Goal: Book appointment/travel/reservation

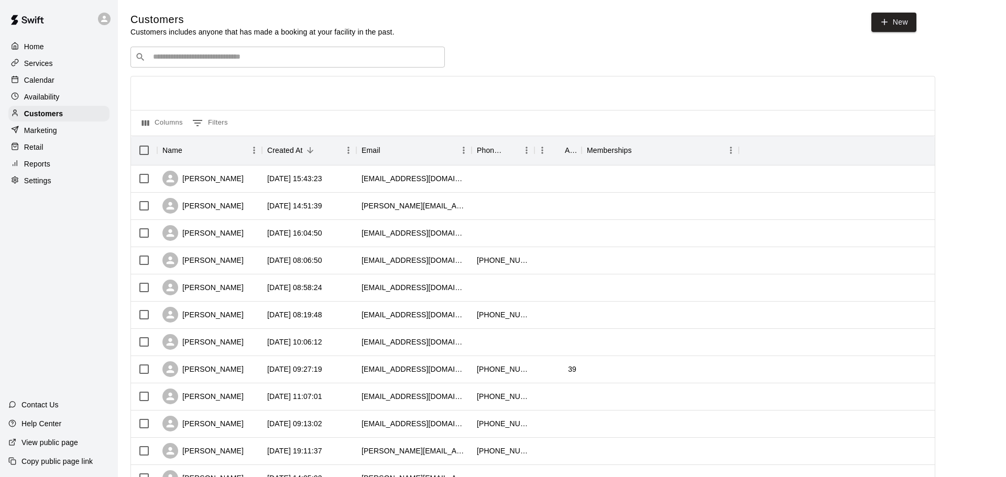
click at [33, 80] on p "Calendar" at bounding box center [39, 80] width 30 height 10
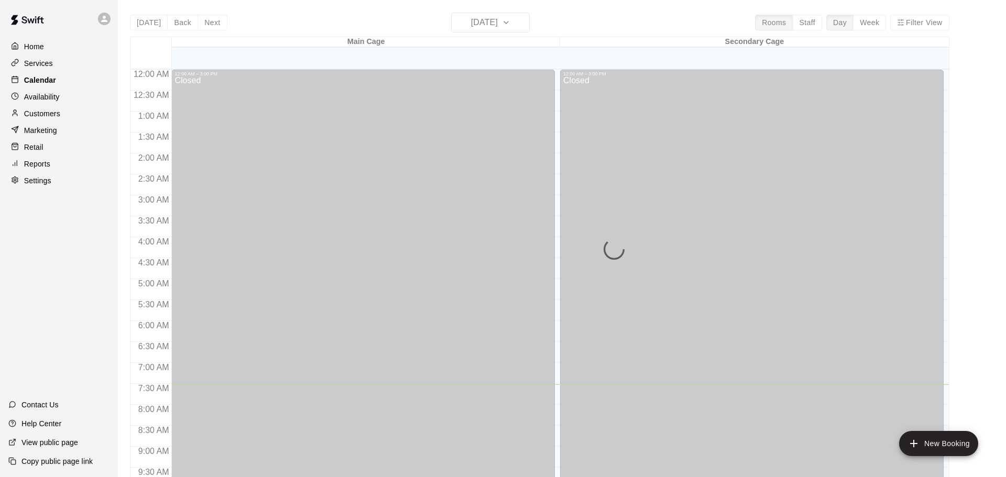
scroll to position [315, 0]
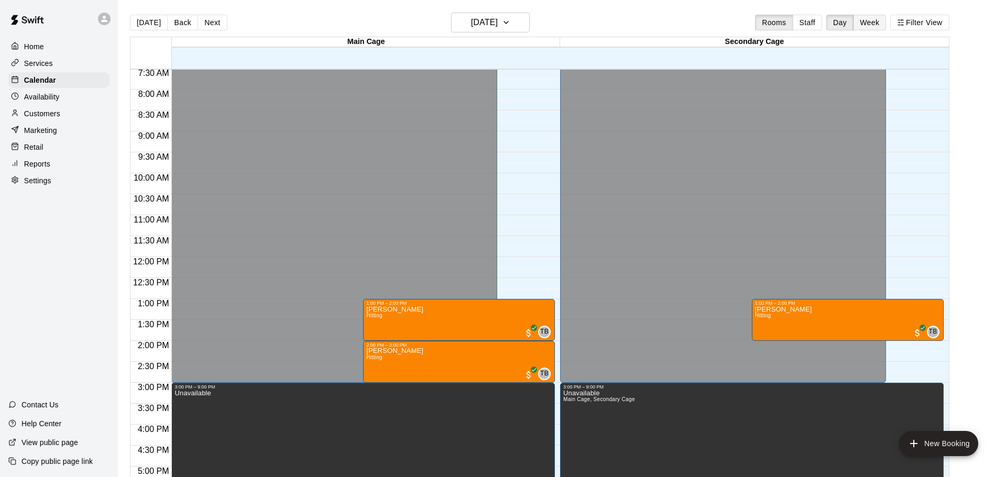
click at [860, 20] on button "Week" at bounding box center [869, 23] width 33 height 16
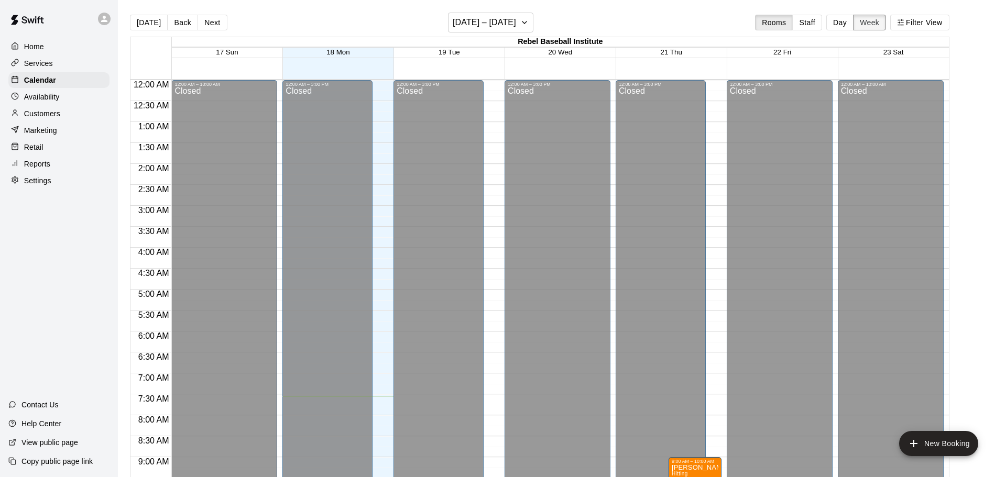
scroll to position [316, 0]
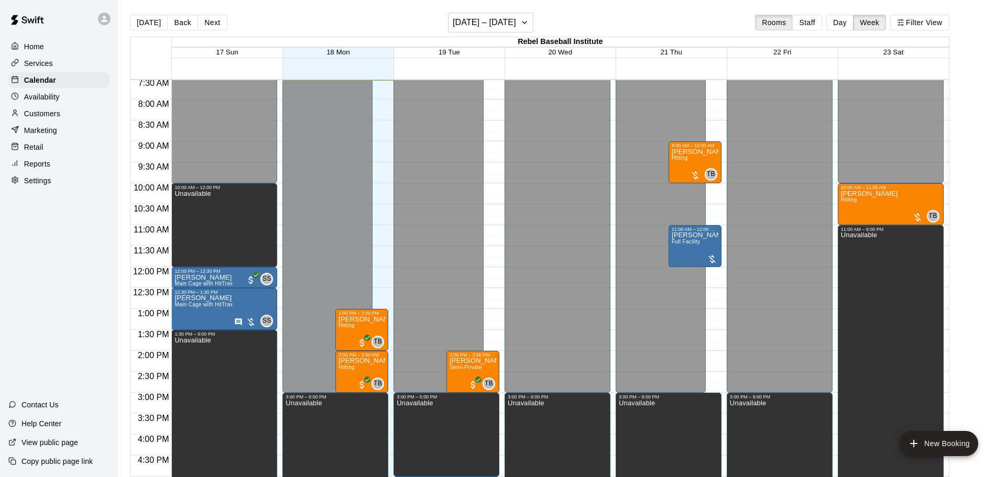
click at [490, 315] on div "12:00 AM – 3:00 PM Closed 3:00 PM – 5:00 PM Unavailable 2:00 PM – 3:00 PM [PERS…" at bounding box center [446, 267] width 106 height 1006
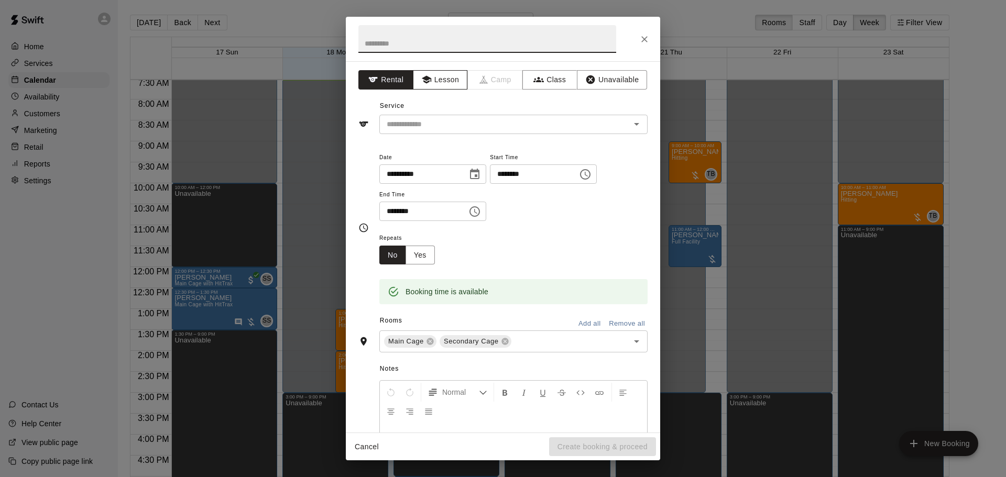
click at [446, 81] on button "Lesson" at bounding box center [440, 79] width 55 height 19
click at [636, 128] on icon "Open" at bounding box center [636, 124] width 13 height 13
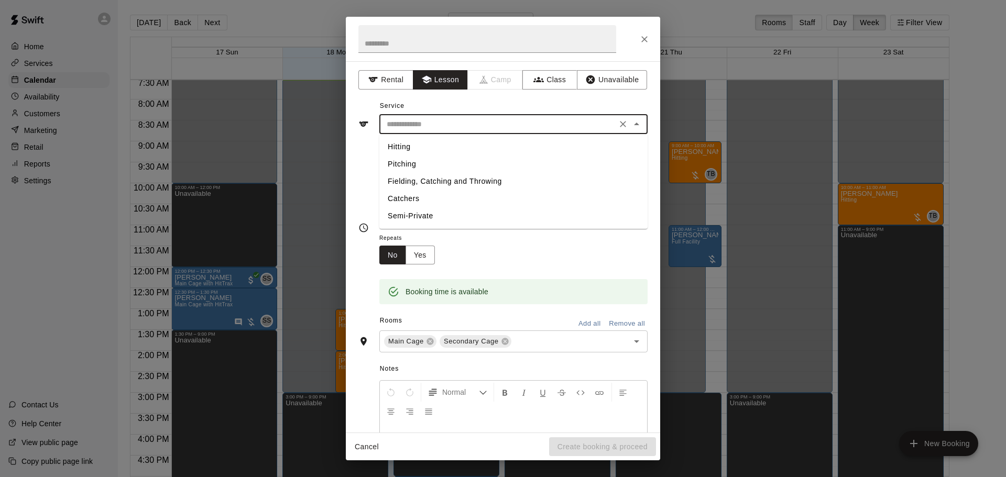
click at [405, 148] on li "Hitting" at bounding box center [513, 146] width 268 height 17
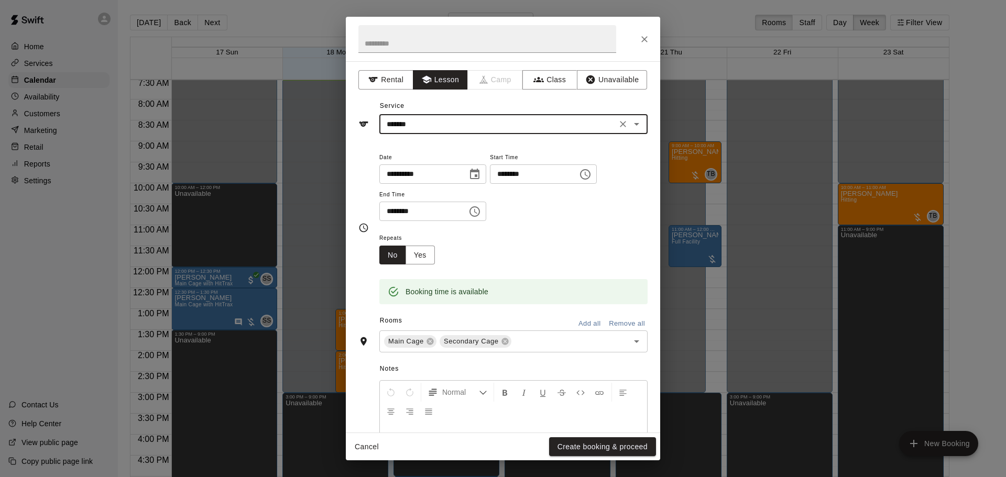
type input "*******"
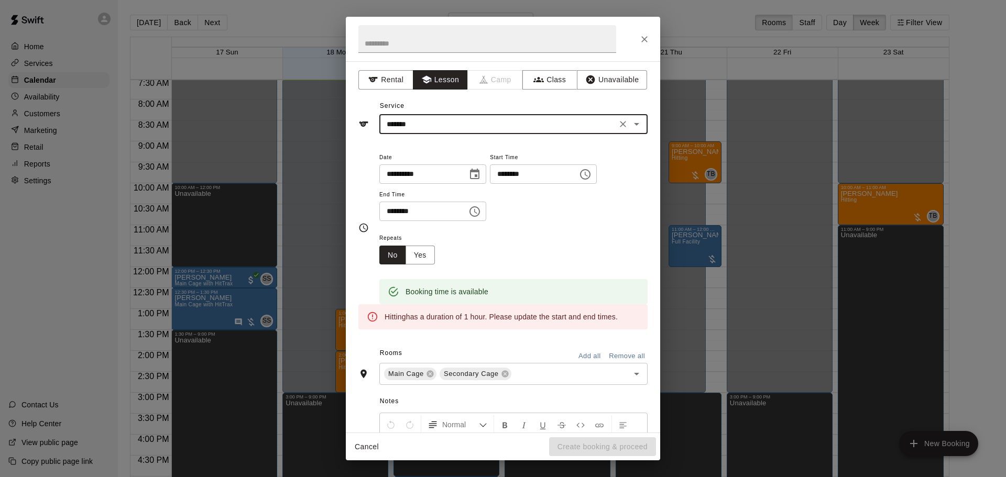
click at [481, 218] on icon "Choose time, selected time is 1:30 PM" at bounding box center [474, 211] width 13 height 13
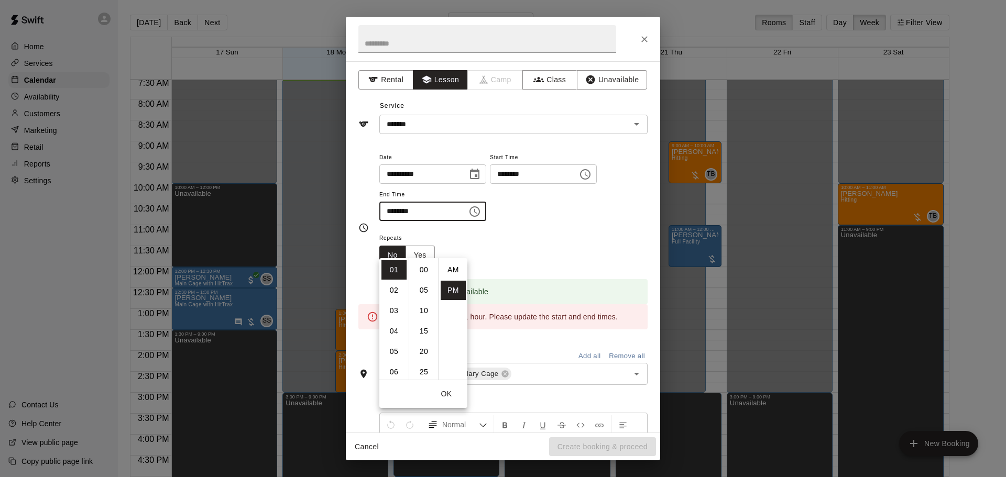
scroll to position [19, 0]
click at [394, 286] on li "02" at bounding box center [393, 290] width 25 height 19
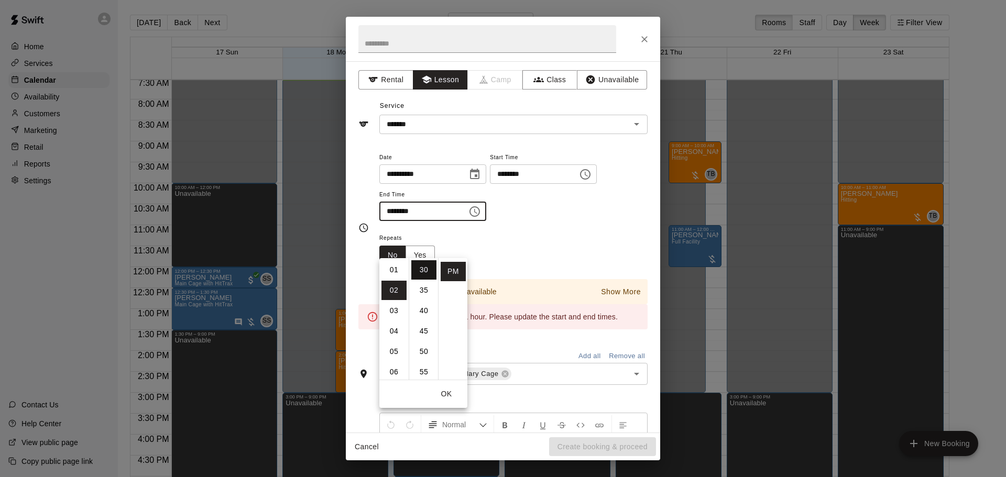
scroll to position [0, 0]
click at [423, 268] on li "00" at bounding box center [423, 269] width 25 height 19
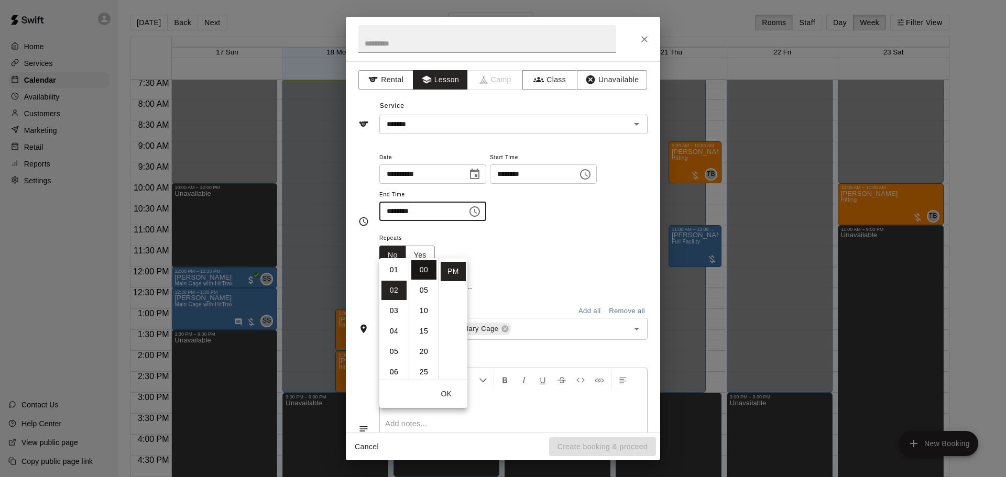
type input "********"
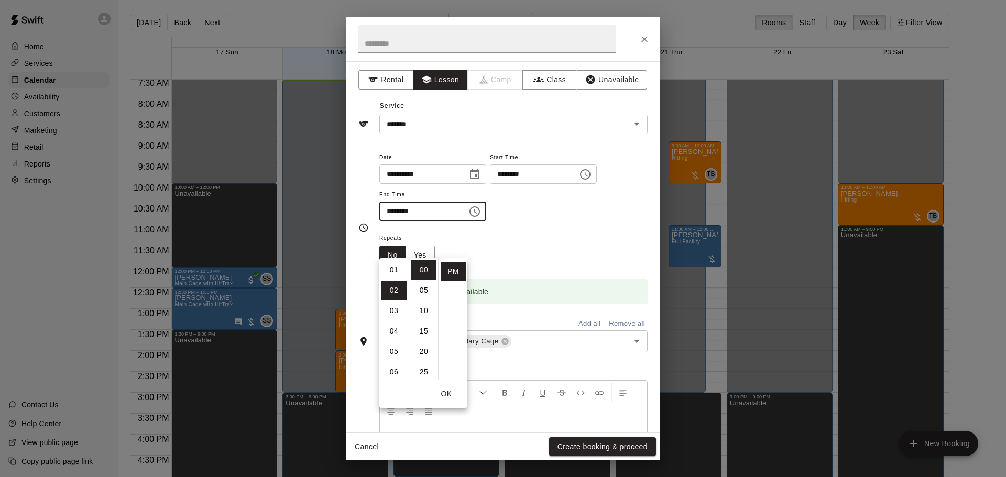
click at [551, 222] on div "**********" at bounding box center [513, 186] width 268 height 71
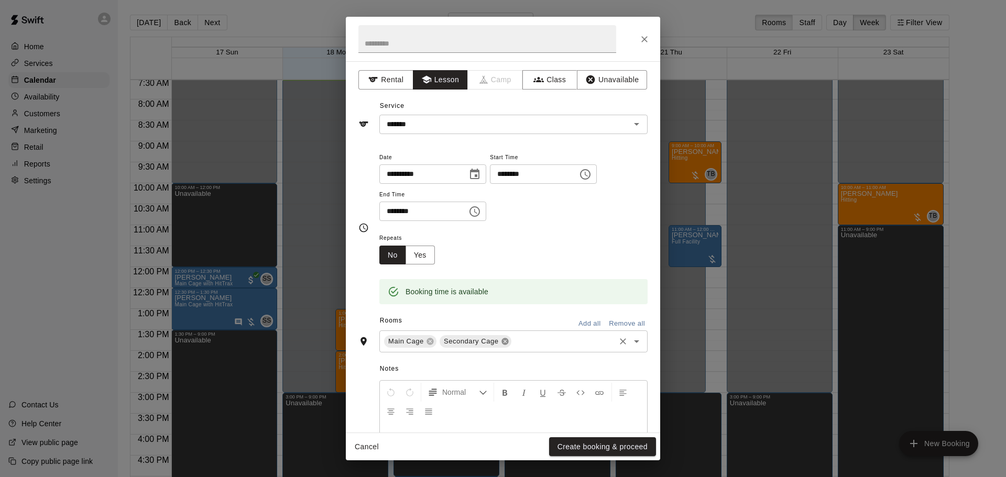
click at [501, 345] on icon at bounding box center [504, 341] width 7 height 7
click at [588, 444] on button "Create booking & proceed" at bounding box center [602, 446] width 107 height 19
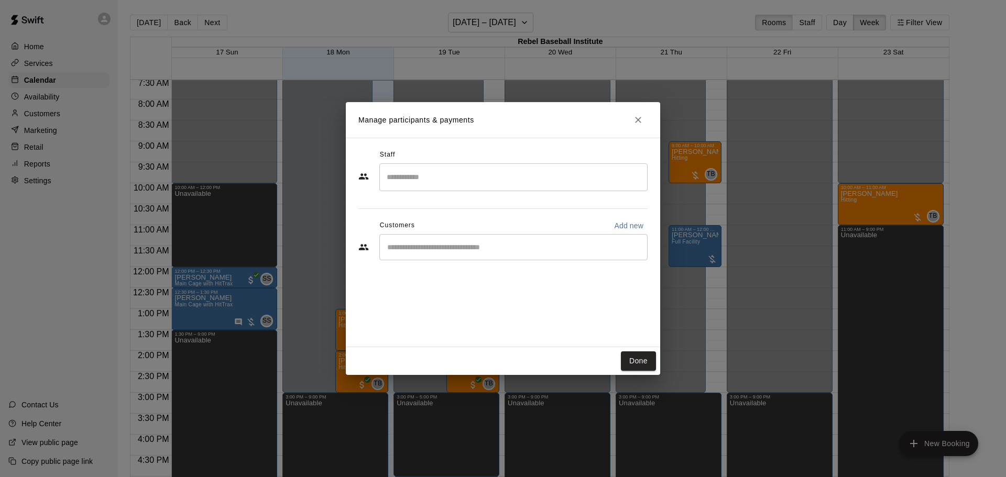
click at [414, 248] on input "Start typing to search customers..." at bounding box center [513, 247] width 259 height 10
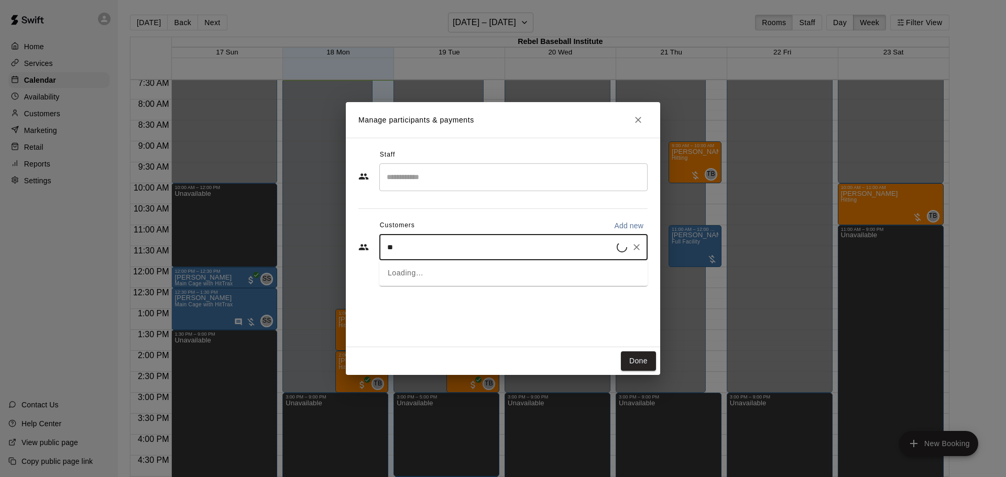
type input "***"
click at [431, 270] on p "[PERSON_NAME]" at bounding box center [441, 271] width 64 height 11
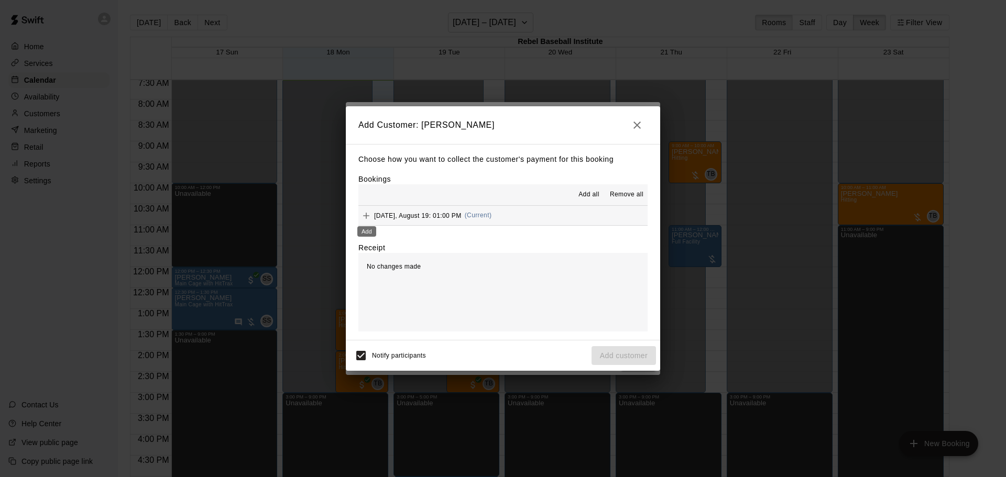
click at [366, 216] on icon "Add" at bounding box center [366, 216] width 6 height 6
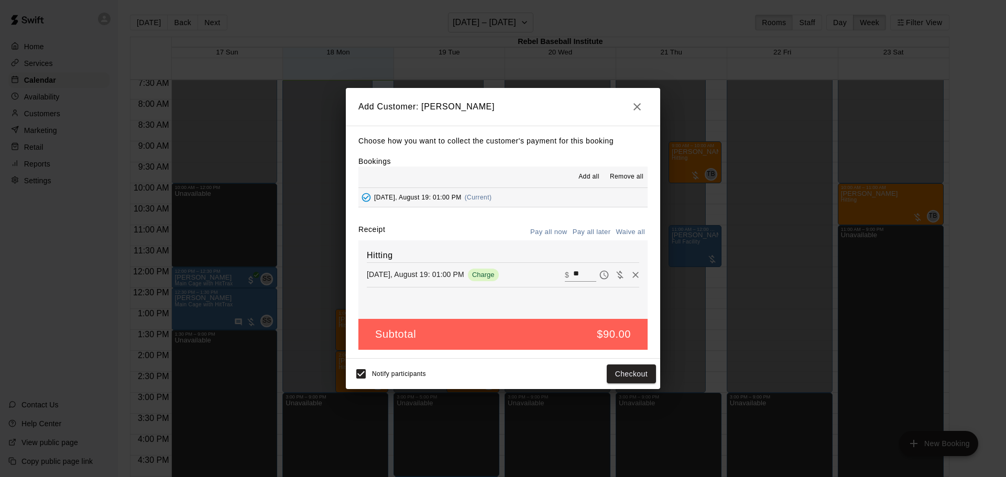
click at [628, 232] on button "Waive all" at bounding box center [630, 232] width 35 height 16
type input "*"
click at [640, 105] on icon "button" at bounding box center [637, 107] width 13 height 13
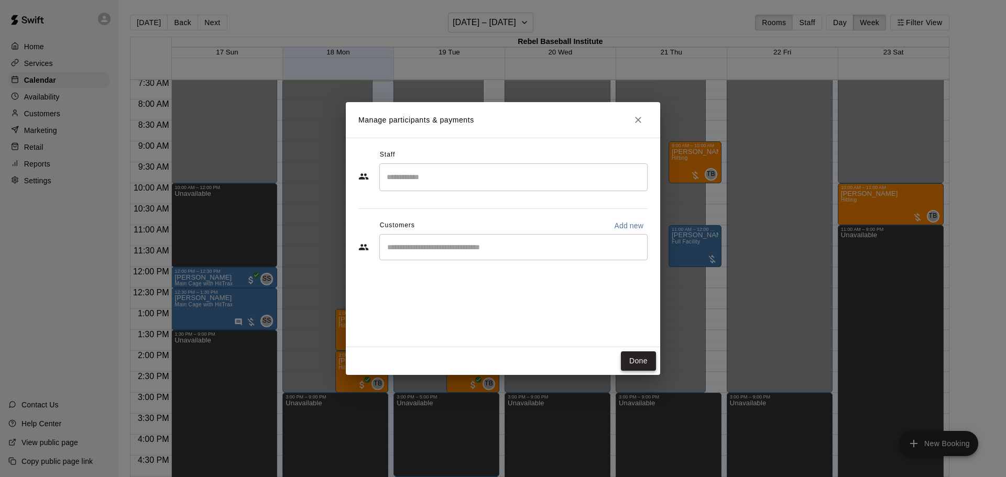
click at [639, 362] on button "Done" at bounding box center [638, 360] width 35 height 19
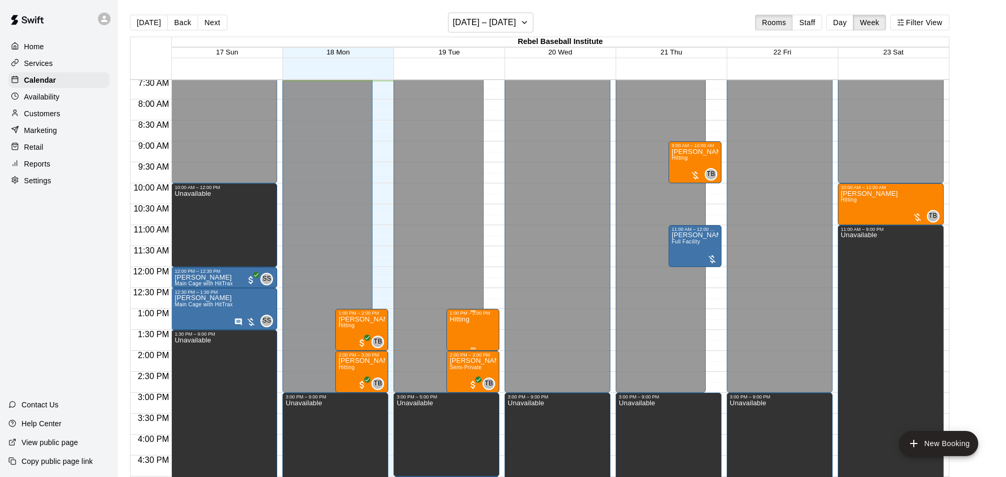
click at [461, 350] on img "edit" at bounding box center [460, 351] width 12 height 12
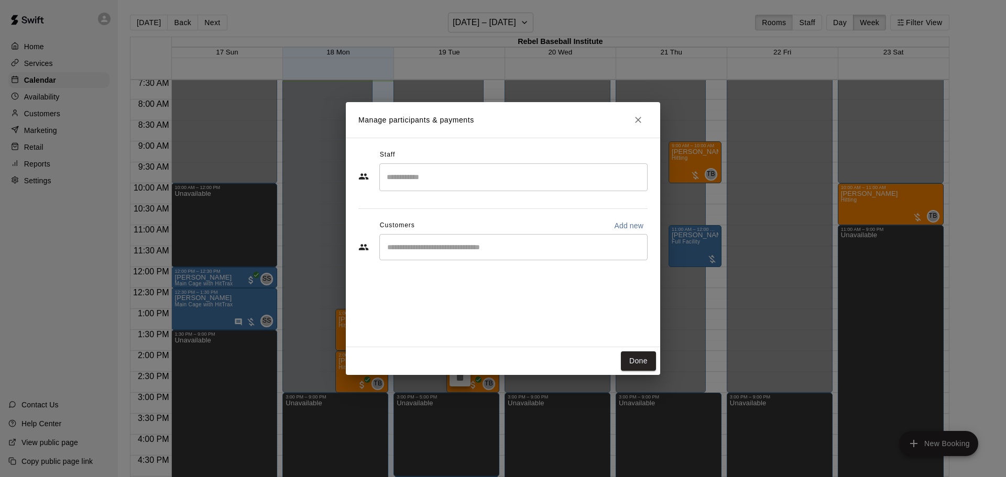
click at [445, 244] on input "Start typing to search customers..." at bounding box center [513, 247] width 259 height 10
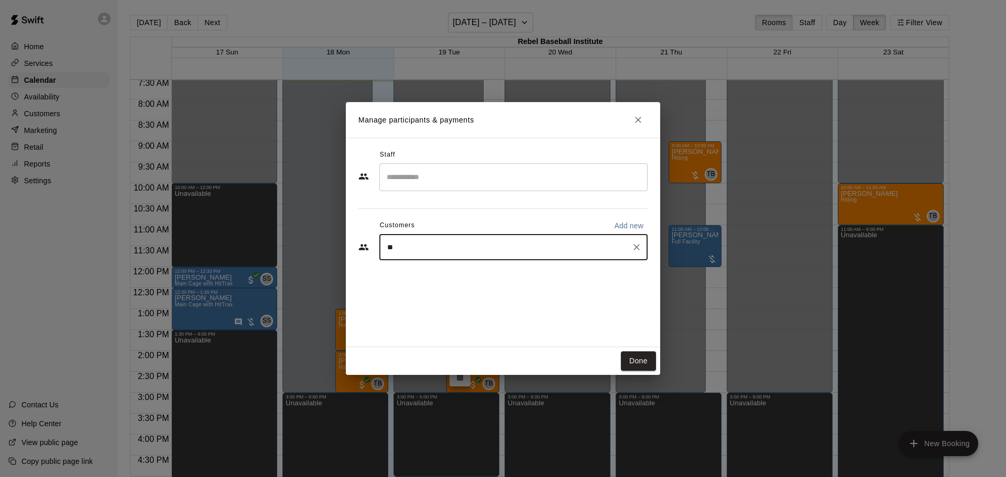
type input "*"
click at [636, 120] on icon "Close" at bounding box center [638, 120] width 10 height 10
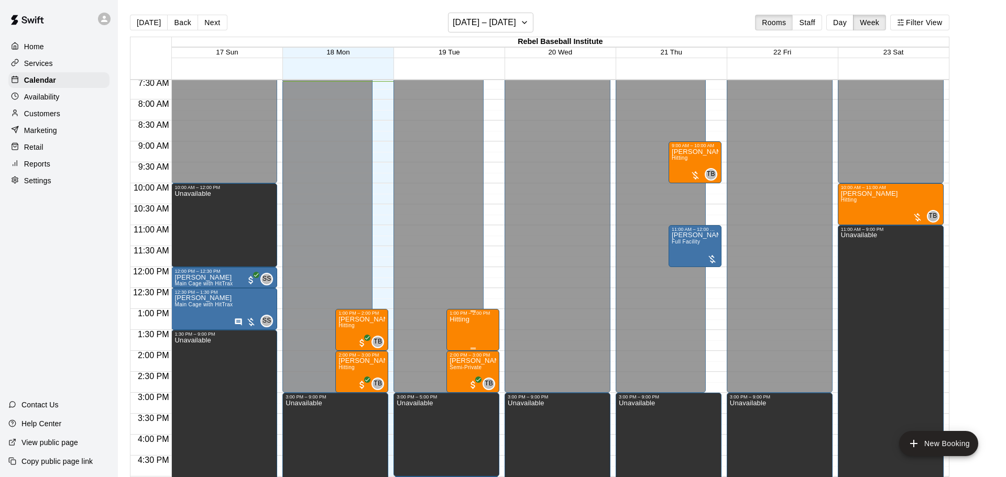
click at [457, 350] on img "edit" at bounding box center [460, 351] width 12 height 12
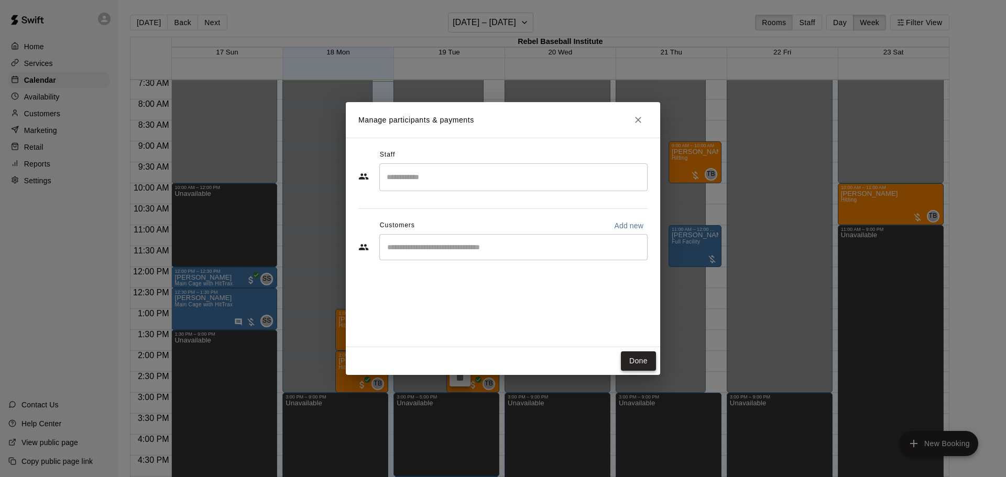
click at [644, 362] on button "Done" at bounding box center [638, 360] width 35 height 19
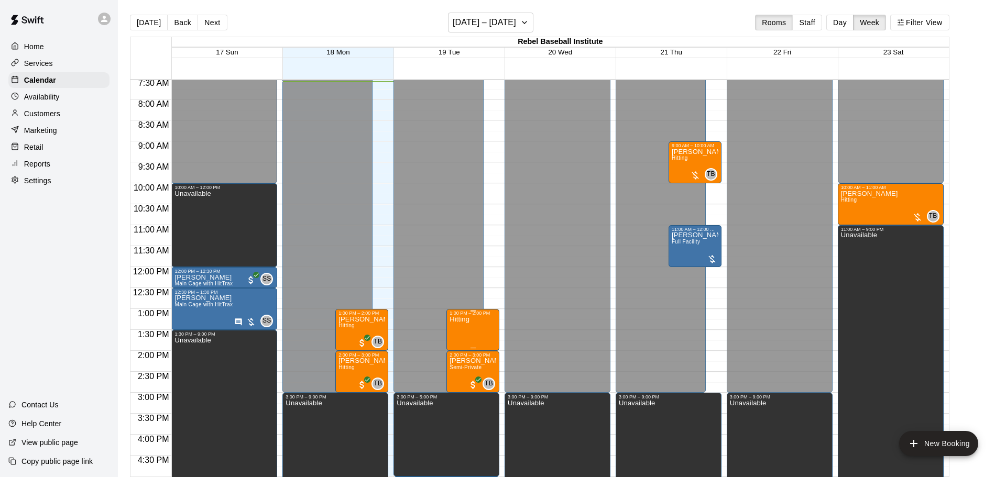
click at [459, 377] on icon "delete" at bounding box center [459, 375] width 7 height 9
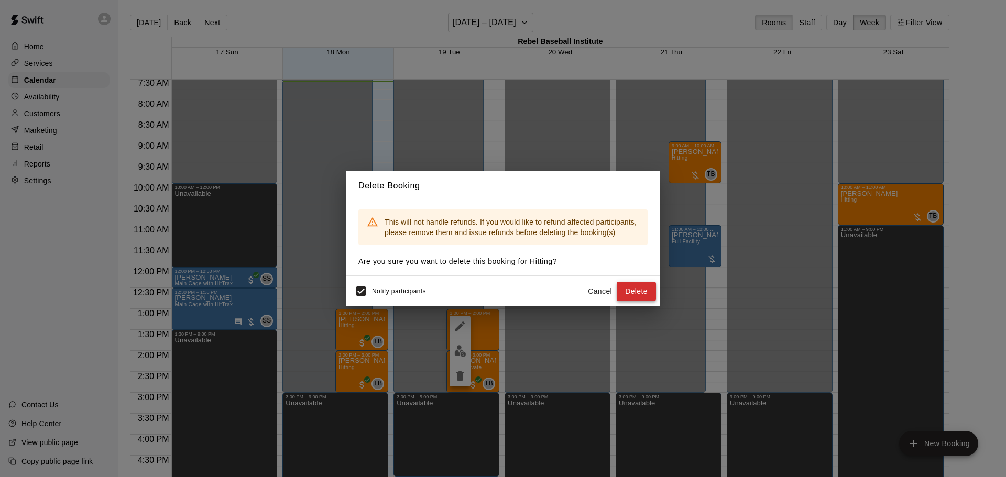
click at [633, 299] on button "Delete" at bounding box center [636, 291] width 39 height 19
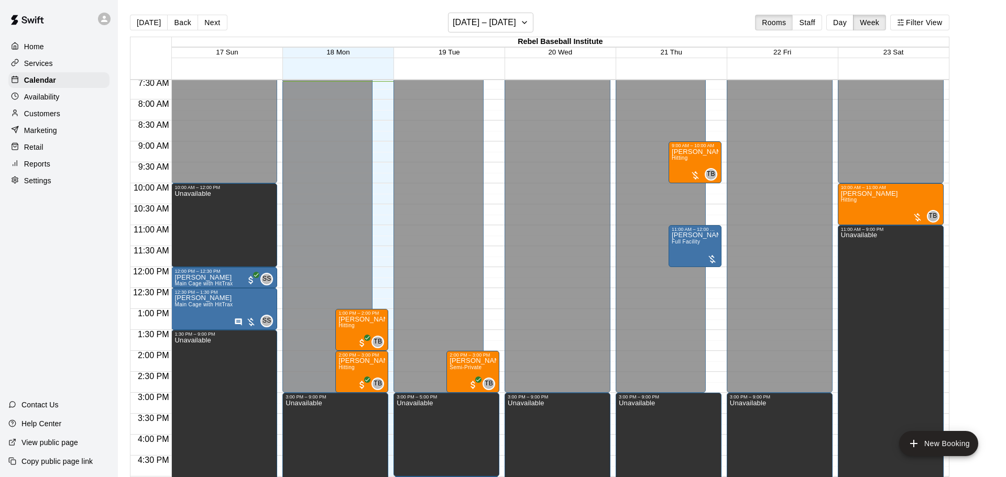
click at [487, 316] on div "12:00 AM – 3:00 PM Closed 3:00 PM – 5:00 PM Unavailable 2:00 PM – 3:00 PM [PERS…" at bounding box center [446, 267] width 106 height 1006
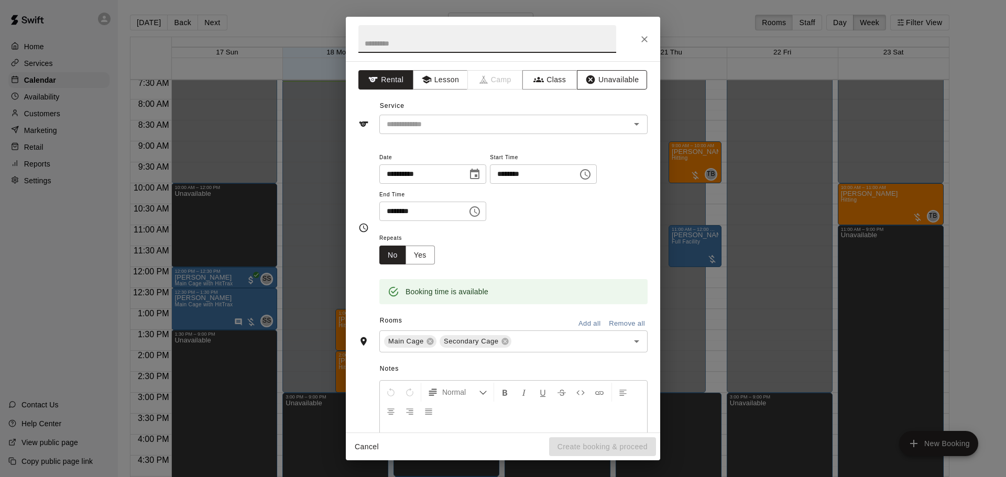
click at [597, 80] on button "Unavailable" at bounding box center [612, 79] width 70 height 19
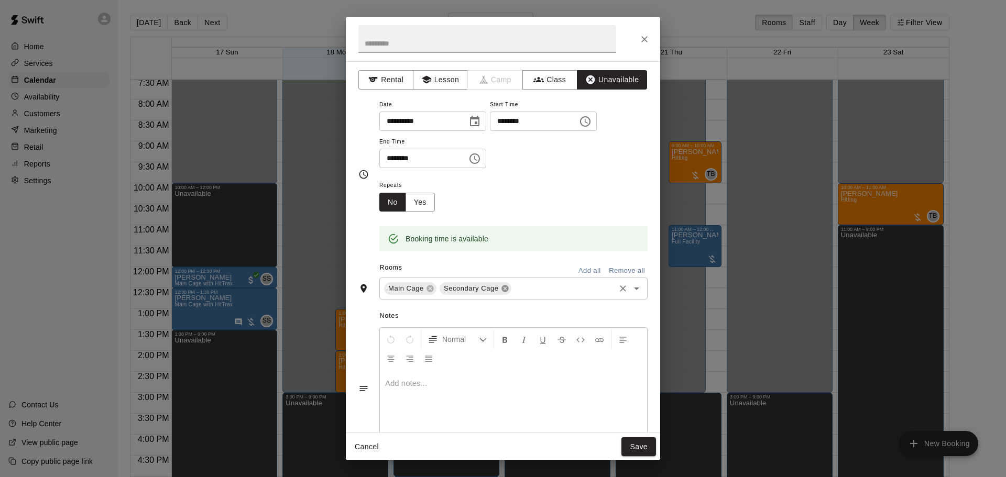
click at [503, 292] on icon at bounding box center [504, 288] width 7 height 7
click at [481, 165] on icon "Choose time, selected time is 1:30 PM" at bounding box center [474, 158] width 13 height 13
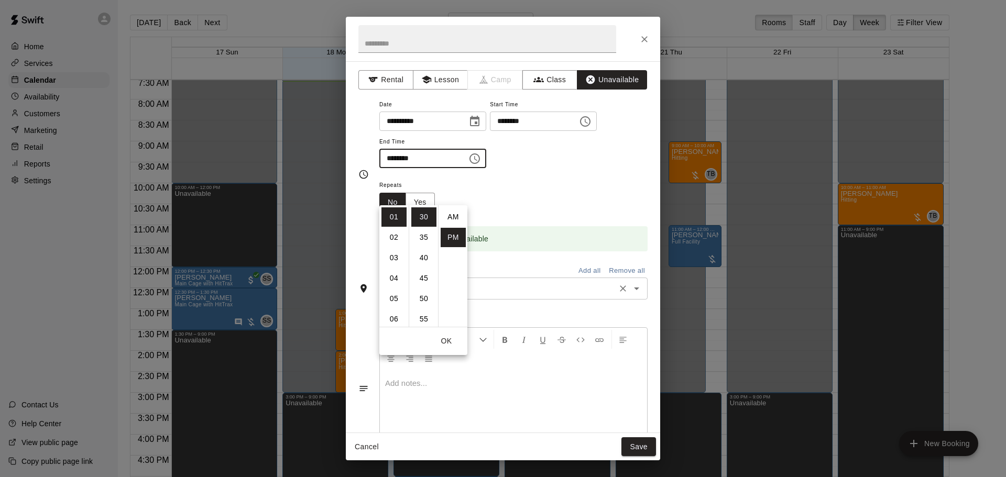
scroll to position [19, 0]
click at [398, 235] on li "02" at bounding box center [393, 237] width 25 height 19
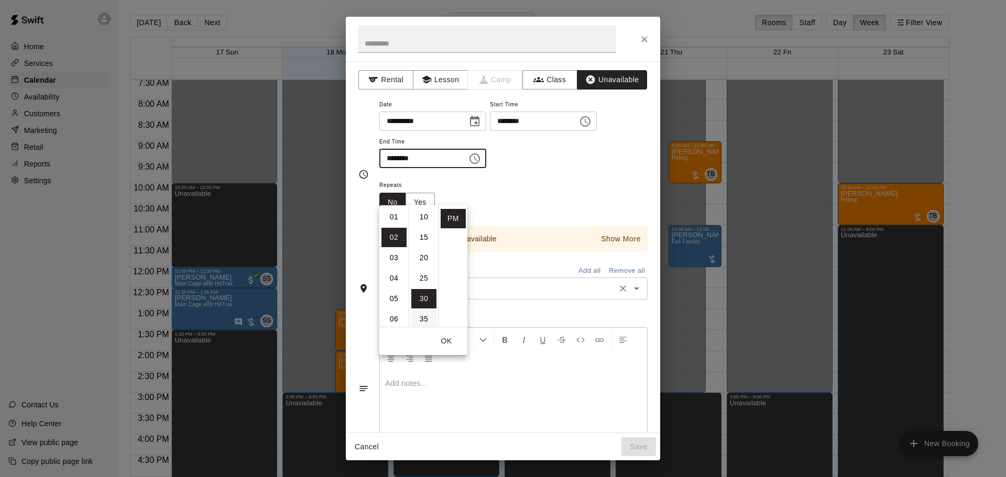
scroll to position [2, 0]
click at [423, 214] on li "00" at bounding box center [423, 214] width 25 height 19
type input "********"
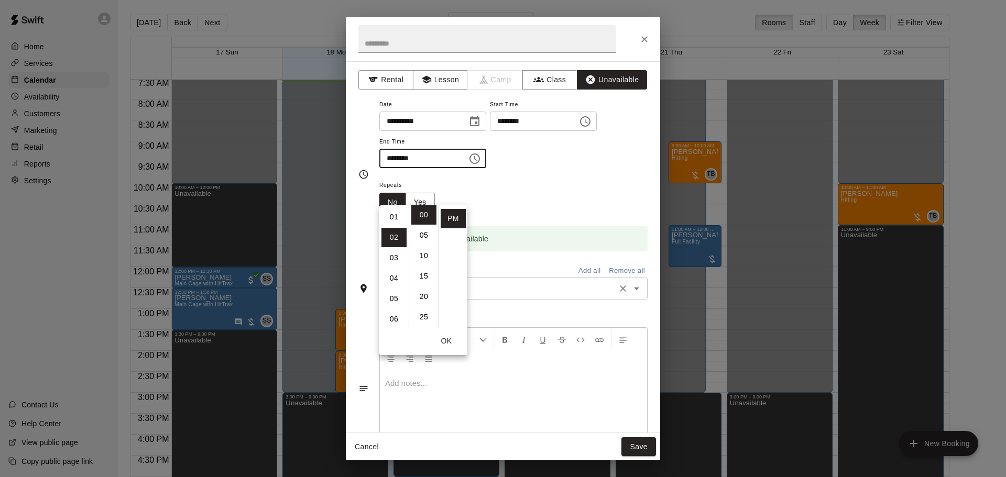
scroll to position [0, 0]
click at [512, 212] on div "Repeats No Yes" at bounding box center [513, 195] width 268 height 33
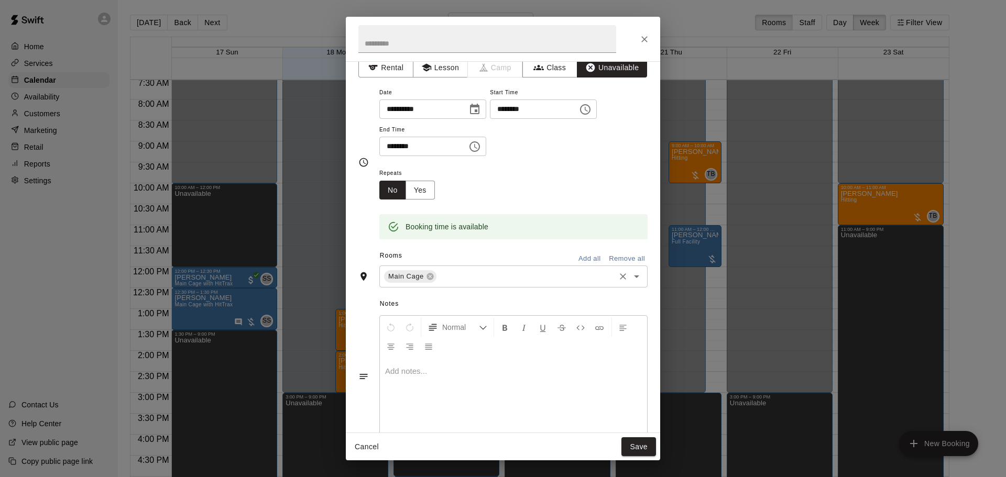
scroll to position [16, 0]
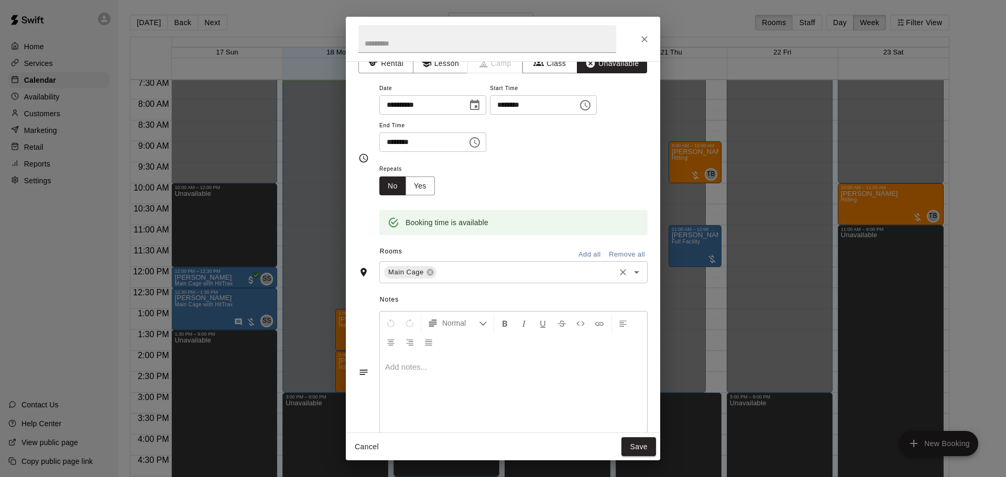
click at [522, 372] on p at bounding box center [513, 367] width 257 height 10
click at [634, 447] on button "Save" at bounding box center [638, 446] width 35 height 19
